Goal: Entertainment & Leisure: Consume media (video, audio)

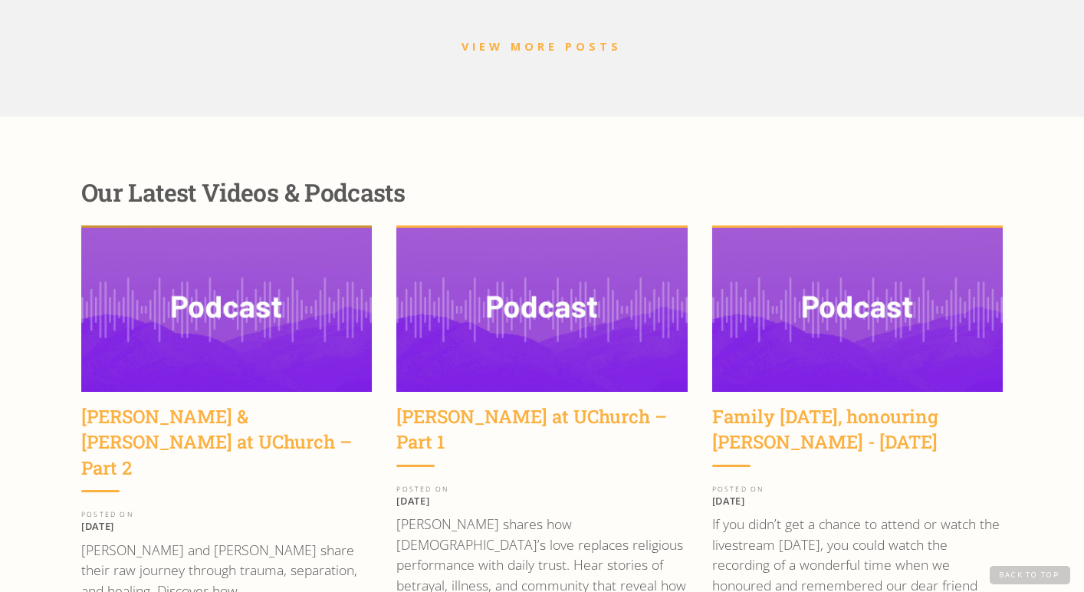
scroll to position [1871, 0]
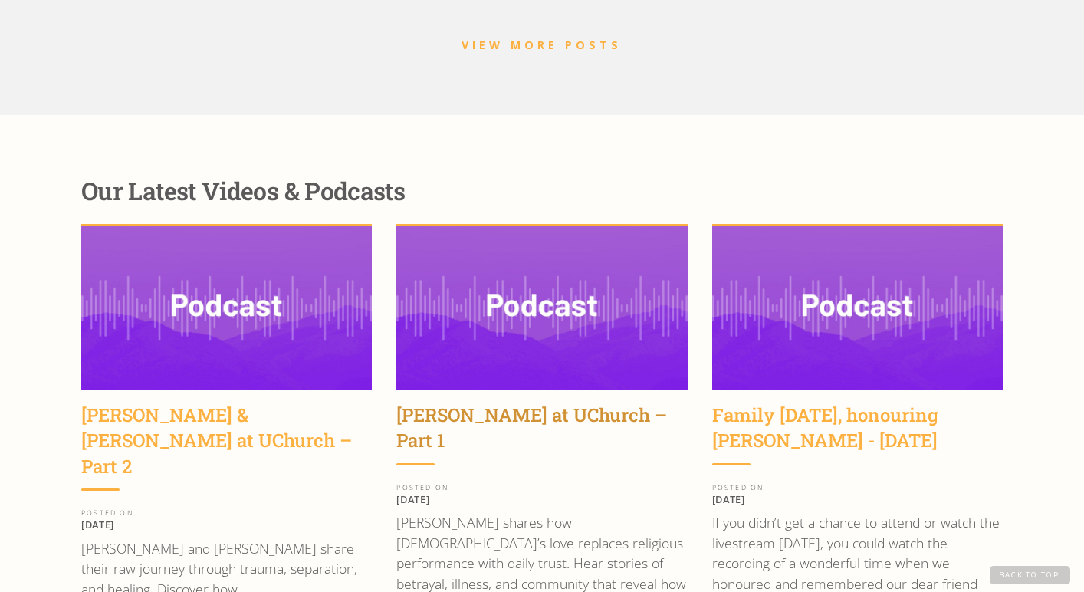
click at [436, 402] on div "[PERSON_NAME] at UChurch – Part 1" at bounding box center [541, 427] width 291 height 51
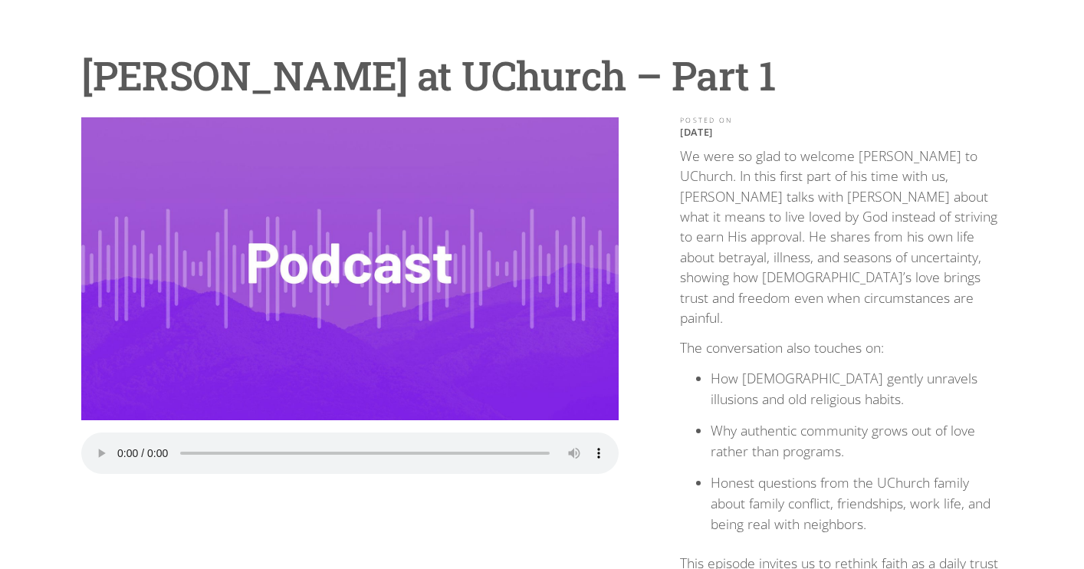
scroll to position [103, 0]
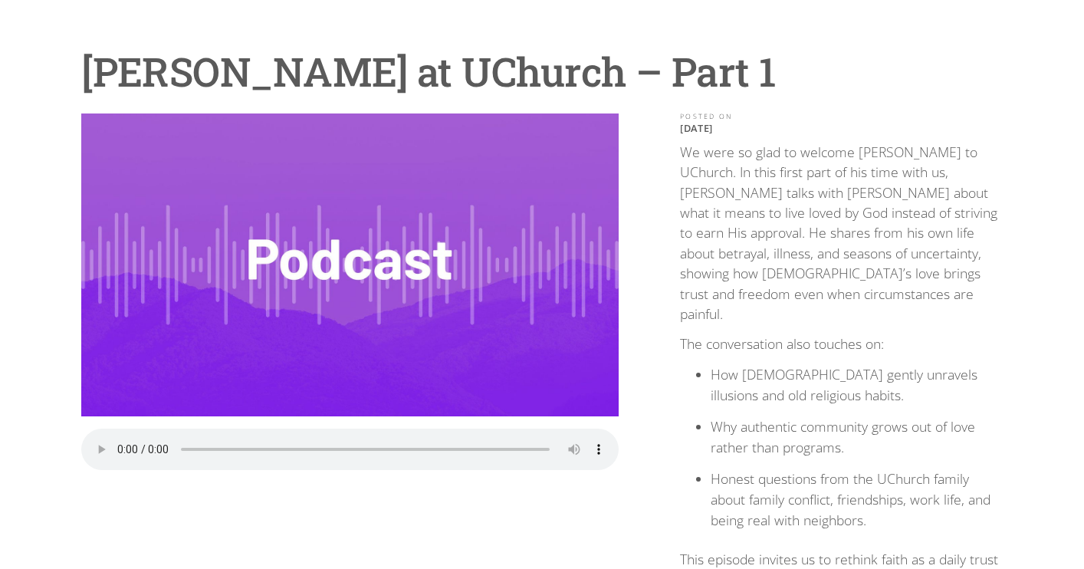
click at [115, 442] on audio "Your browser does not support the audio element." at bounding box center [349, 449] width 537 height 41
click at [121, 444] on audio "Your browser does not support the audio element." at bounding box center [349, 449] width 537 height 41
drag, startPoint x: 199, startPoint y: 439, endPoint x: 224, endPoint y: 441, distance: 25.3
click at [224, 441] on audio "Your browser does not support the audio element." at bounding box center [349, 449] width 537 height 41
drag, startPoint x: 224, startPoint y: 441, endPoint x: 234, endPoint y: 440, distance: 10.0
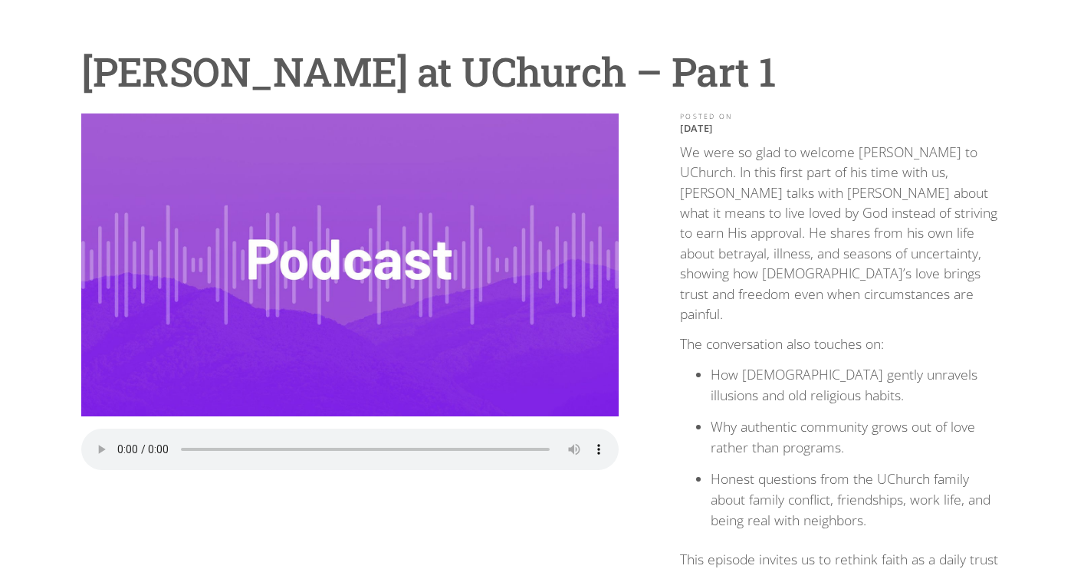
click at [234, 440] on audio "Your browser does not support the audio element." at bounding box center [349, 449] width 537 height 41
click at [228, 439] on audio "Your browser does not support the audio element." at bounding box center [349, 449] width 537 height 41
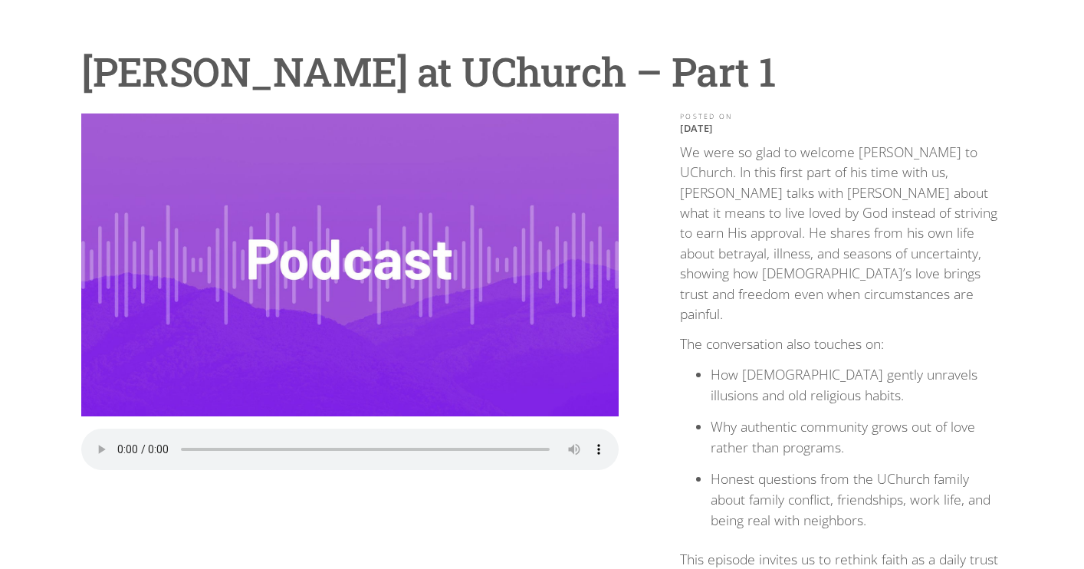
click at [122, 437] on audio "Your browser does not support the audio element." at bounding box center [349, 449] width 537 height 41
click at [120, 442] on audio "Your browser does not support the audio element." at bounding box center [349, 449] width 537 height 41
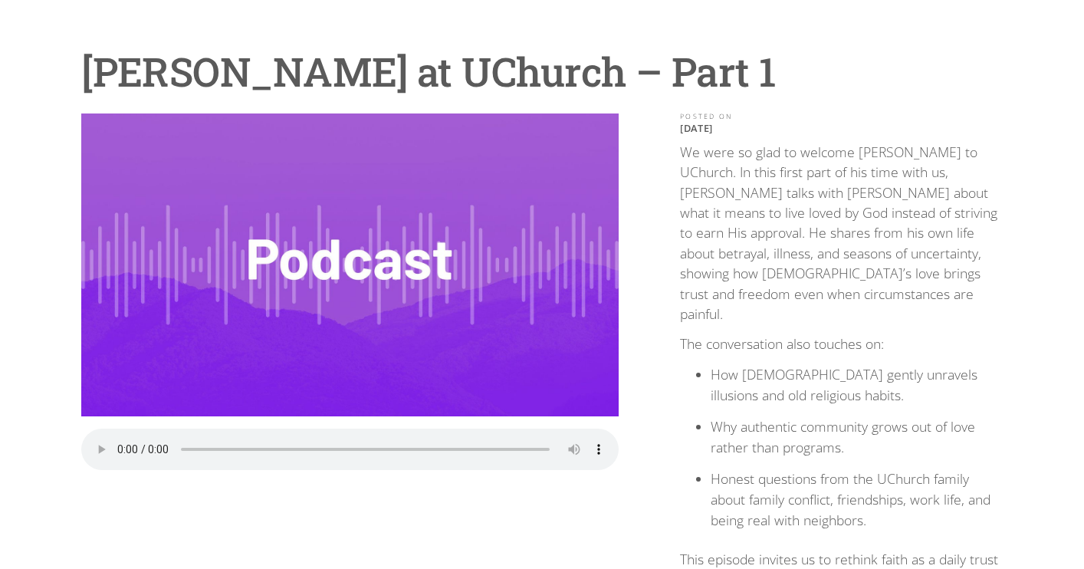
click at [258, 437] on audio "Your browser does not support the audio element." at bounding box center [349, 449] width 537 height 41
click at [258, 438] on audio "Your browser does not support the audio element." at bounding box center [349, 449] width 537 height 41
click at [257, 438] on audio "Your browser does not support the audio element." at bounding box center [349, 449] width 537 height 41
click at [122, 437] on audio "Your browser does not support the audio element." at bounding box center [349, 449] width 537 height 41
